Goal: Task Accomplishment & Management: Use online tool/utility

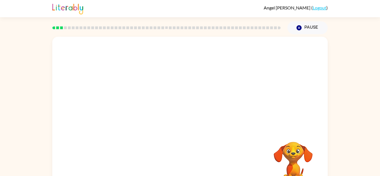
click at [358, 75] on div "Your browser must support playing .mp4 files to use Literably. Please try using…" at bounding box center [190, 114] width 380 height 161
click at [195, 130] on div at bounding box center [190, 84] width 276 height 94
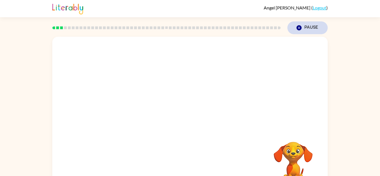
click at [299, 30] on icon "button" at bounding box center [299, 27] width 5 height 5
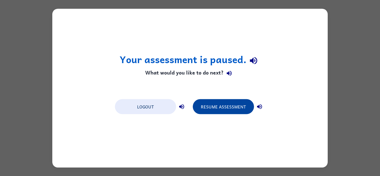
click at [226, 108] on button "Resume Assessment" at bounding box center [223, 106] width 61 height 15
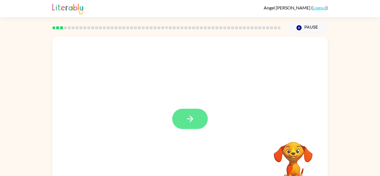
click at [190, 119] on icon "button" at bounding box center [190, 119] width 6 height 6
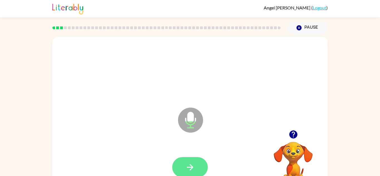
click at [188, 159] on button "button" at bounding box center [190, 167] width 36 height 20
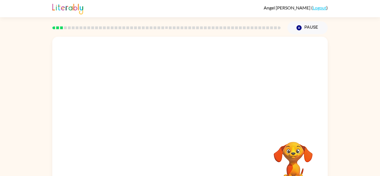
click at [188, 159] on div "Your browser must support playing .mp4 files to use Literably. Please try using…" at bounding box center [190, 116] width 276 height 159
click at [188, 159] on div at bounding box center [190, 167] width 36 height 20
click at [196, 144] on div at bounding box center [190, 116] width 276 height 159
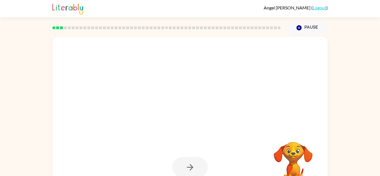
click at [196, 144] on div at bounding box center [190, 116] width 276 height 159
click at [314, 24] on button "Pause Pause" at bounding box center [308, 27] width 40 height 13
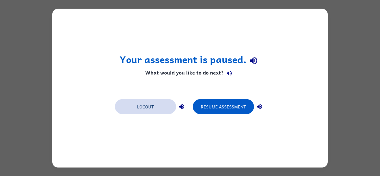
click at [160, 105] on button "Logout" at bounding box center [145, 106] width 61 height 15
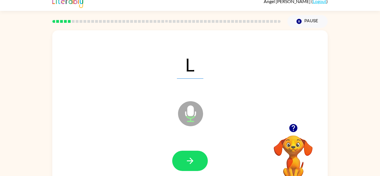
scroll to position [7, 0]
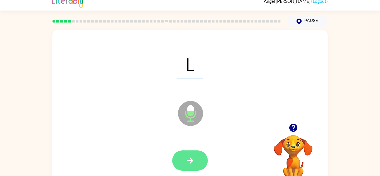
click at [184, 160] on button "button" at bounding box center [190, 161] width 36 height 20
click at [203, 155] on button "button" at bounding box center [190, 161] width 36 height 20
click at [185, 167] on button "button" at bounding box center [190, 161] width 36 height 20
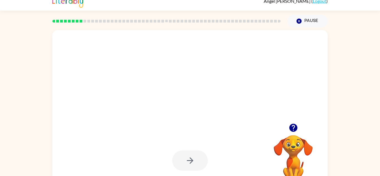
click at [185, 167] on div at bounding box center [190, 161] width 36 height 20
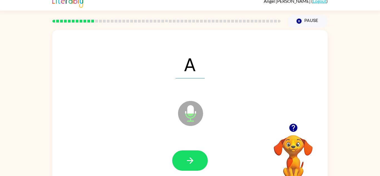
click at [185, 167] on button "button" at bounding box center [190, 161] width 36 height 20
click at [185, 165] on button "button" at bounding box center [190, 161] width 36 height 20
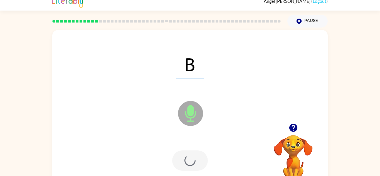
click at [185, 165] on div at bounding box center [190, 161] width 36 height 20
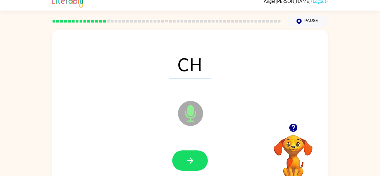
click at [185, 165] on button "button" at bounding box center [190, 161] width 36 height 20
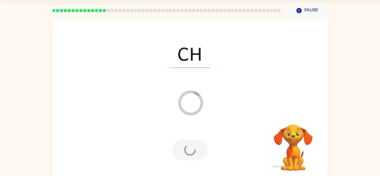
scroll to position [17, 0]
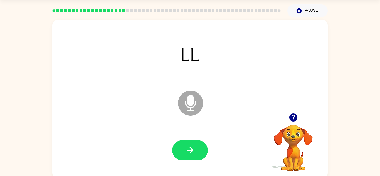
click at [183, 145] on button "button" at bounding box center [190, 150] width 36 height 20
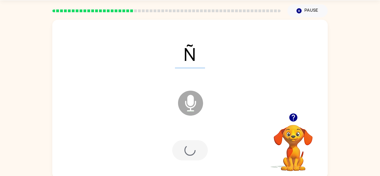
click at [183, 145] on div at bounding box center [190, 150] width 36 height 20
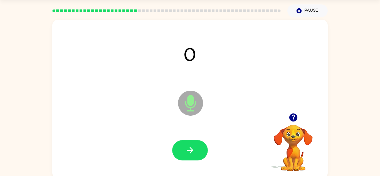
click at [183, 145] on button "button" at bounding box center [190, 150] width 36 height 20
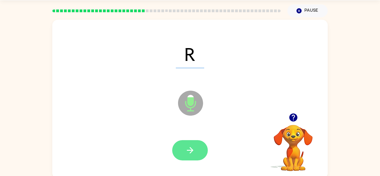
click at [184, 147] on button "button" at bounding box center [190, 150] width 36 height 20
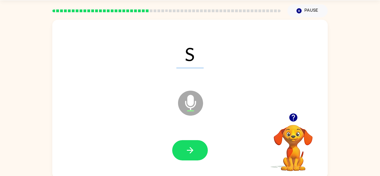
click at [184, 147] on button "button" at bounding box center [190, 150] width 36 height 20
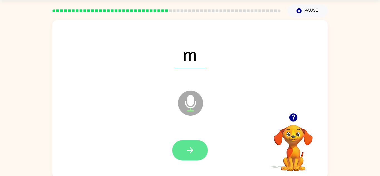
click at [193, 151] on icon "button" at bounding box center [190, 151] width 10 height 10
click at [193, 149] on icon "button" at bounding box center [190, 151] width 10 height 10
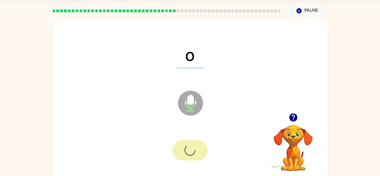
click at [193, 149] on div at bounding box center [190, 150] width 36 height 20
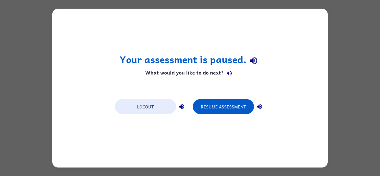
scroll to position [0, 0]
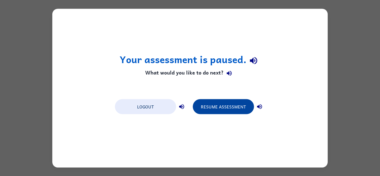
click at [245, 105] on button "Resume Assessment" at bounding box center [223, 106] width 61 height 15
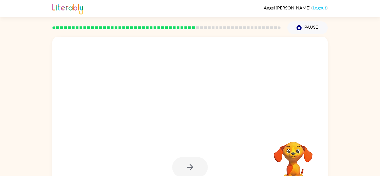
click at [52, 12] on link at bounding box center [67, 13] width 31 height 3
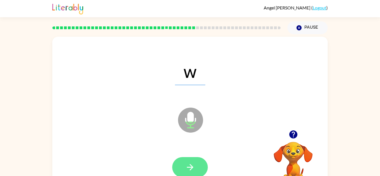
click at [182, 163] on button "button" at bounding box center [190, 167] width 36 height 20
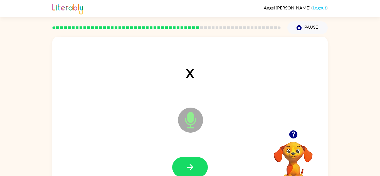
click at [182, 163] on button "button" at bounding box center [190, 167] width 36 height 20
click at [187, 169] on icon "button" at bounding box center [190, 168] width 10 height 10
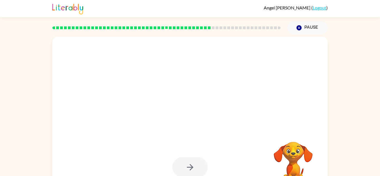
click at [187, 169] on div at bounding box center [190, 167] width 36 height 20
click at [315, 30] on button "Pause Pause" at bounding box center [308, 27] width 40 height 13
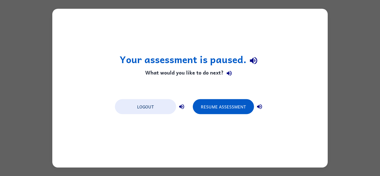
click at [234, 34] on div "Your assessment is paused. What would you like to do next? Logout Resume Assess…" at bounding box center [190, 88] width 276 height 159
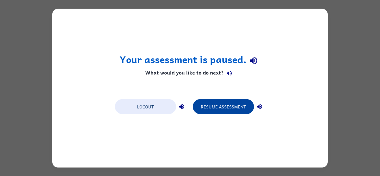
click at [242, 110] on button "Resume Assessment" at bounding box center [223, 106] width 61 height 15
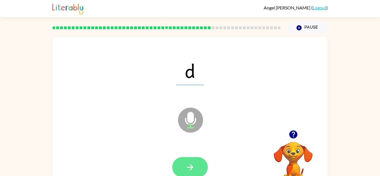
click at [188, 171] on icon "button" at bounding box center [190, 168] width 10 height 10
click at [188, 169] on icon "button" at bounding box center [190, 168] width 10 height 10
click at [188, 168] on icon "button" at bounding box center [190, 168] width 10 height 10
click at [178, 171] on button "button" at bounding box center [190, 167] width 36 height 20
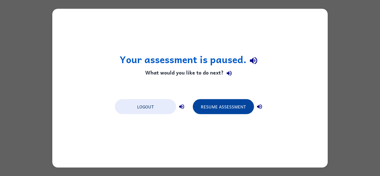
click at [219, 102] on button "Resume Assessment" at bounding box center [223, 106] width 61 height 15
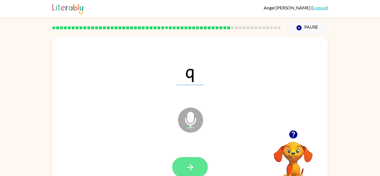
click at [185, 165] on button "button" at bounding box center [190, 167] width 36 height 20
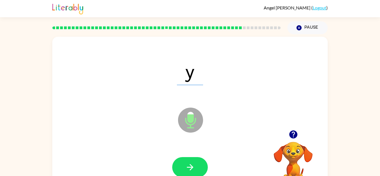
click at [185, 165] on button "button" at bounding box center [190, 167] width 36 height 20
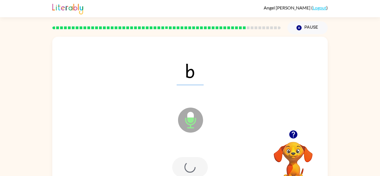
click at [185, 165] on div at bounding box center [190, 167] width 36 height 20
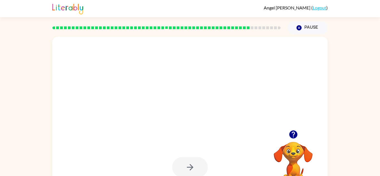
click at [185, 165] on button "button" at bounding box center [190, 167] width 36 height 20
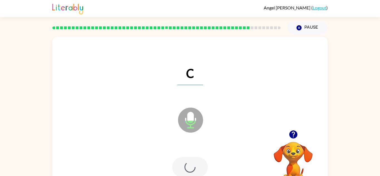
click at [185, 165] on div at bounding box center [190, 167] width 36 height 20
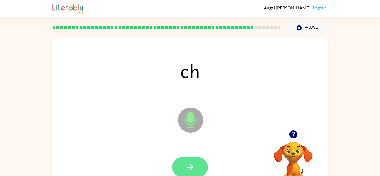
click at [184, 171] on button "button" at bounding box center [190, 167] width 36 height 20
click at [184, 171] on div at bounding box center [190, 167] width 36 height 20
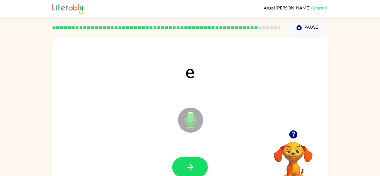
click at [184, 171] on button "button" at bounding box center [190, 167] width 36 height 20
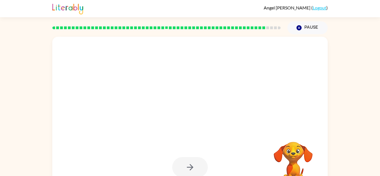
click at [184, 171] on div at bounding box center [190, 167] width 36 height 20
